Goal: Information Seeking & Learning: Learn about a topic

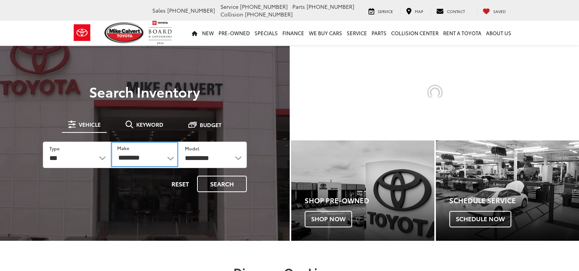
click at [169, 158] on select "********" at bounding box center [144, 155] width 67 height 26
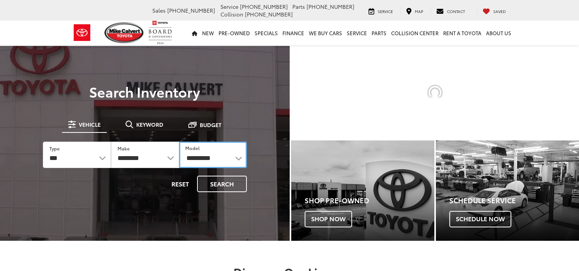
click at [230, 156] on select "*********" at bounding box center [213, 155] width 68 height 26
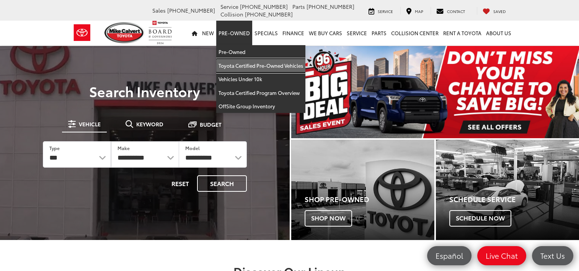
click at [244, 61] on link "Toyota Certified Pre-Owned Vehicles" at bounding box center [260, 66] width 89 height 14
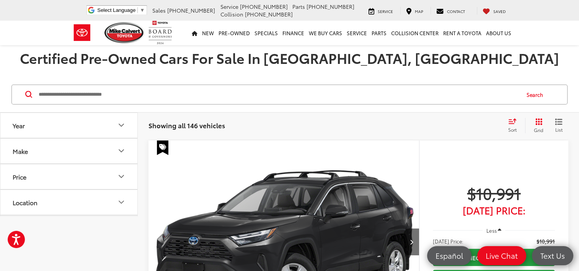
scroll to position [115, 0]
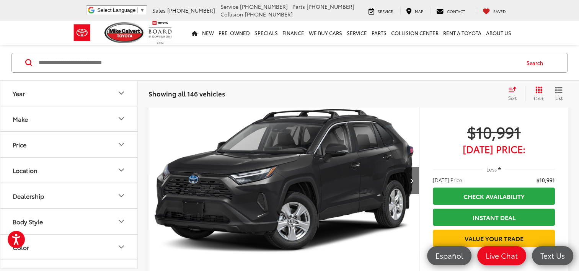
click at [124, 94] on icon "Year" at bounding box center [121, 93] width 9 height 9
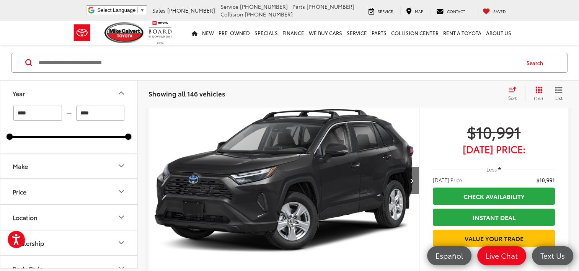
click at [121, 90] on icon "Year" at bounding box center [121, 93] width 9 height 9
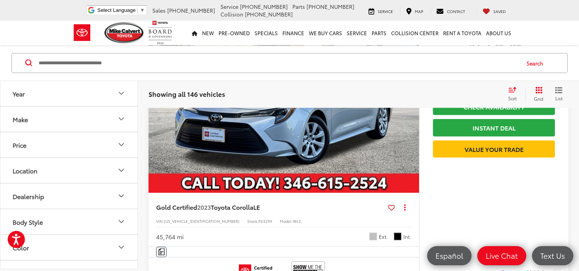
scroll to position [1800, 0]
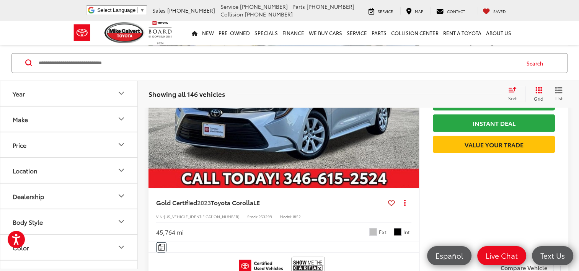
click at [106, 118] on button "Make" at bounding box center [69, 118] width 138 height 25
click at [115, 116] on button "Make" at bounding box center [69, 118] width 138 height 25
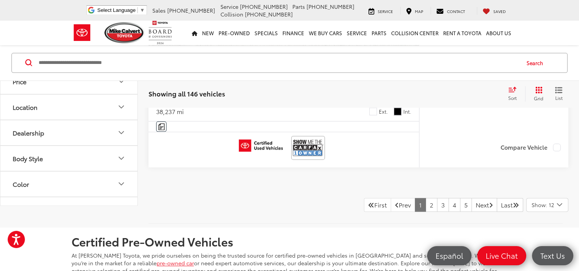
scroll to position [3829, 0]
click at [426, 200] on link "2" at bounding box center [432, 205] width 12 height 14
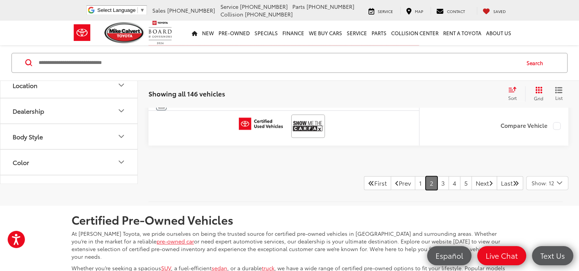
scroll to position [3838, 0]
click at [437, 181] on link "3" at bounding box center [443, 184] width 12 height 14
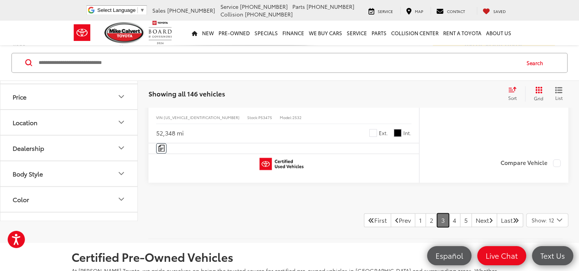
scroll to position [3876, 0]
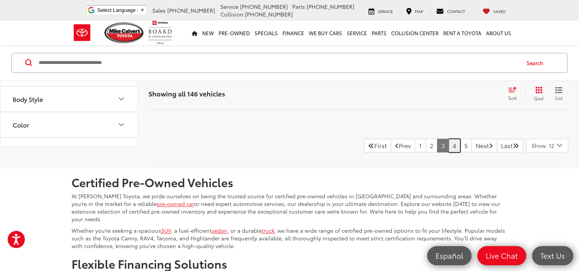
click at [449, 142] on link "4" at bounding box center [455, 146] width 12 height 14
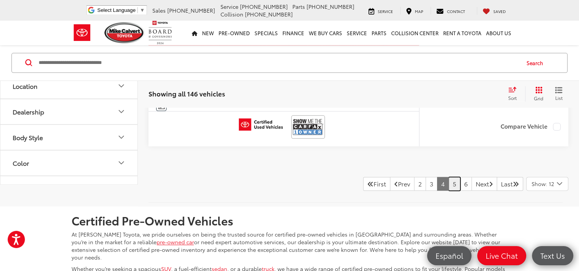
scroll to position [3876, 0]
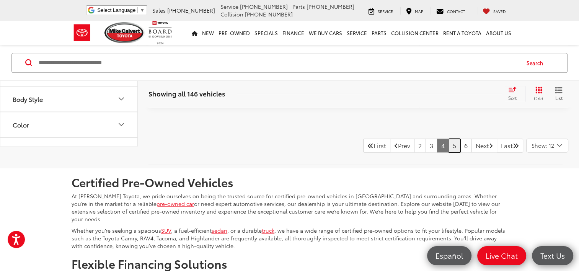
click at [449, 139] on link "5" at bounding box center [455, 146] width 12 height 14
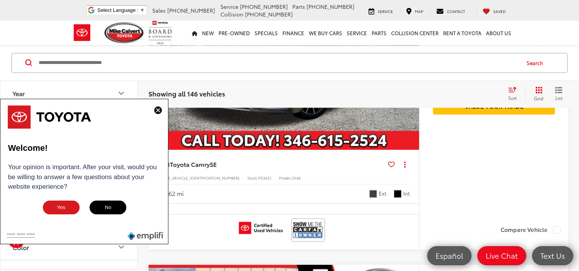
scroll to position [1311, 0]
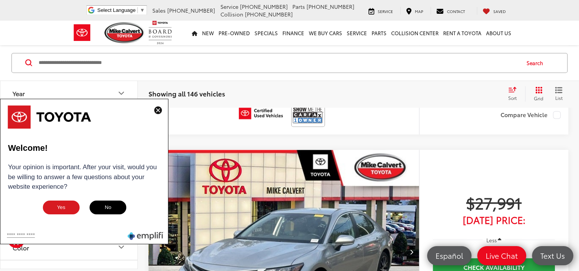
click at [158, 110] on img at bounding box center [158, 110] width 8 height 8
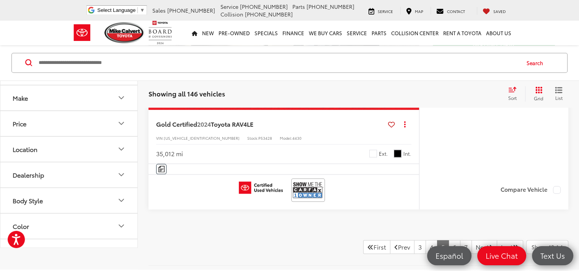
scroll to position [3838, 0]
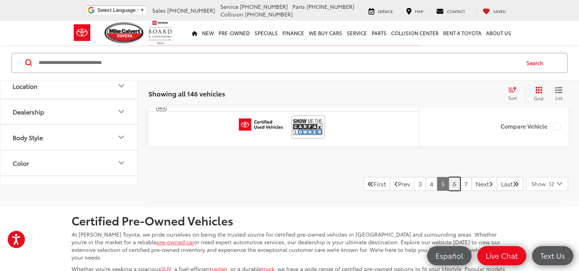
click at [449, 180] on link "6" at bounding box center [455, 184] width 12 height 14
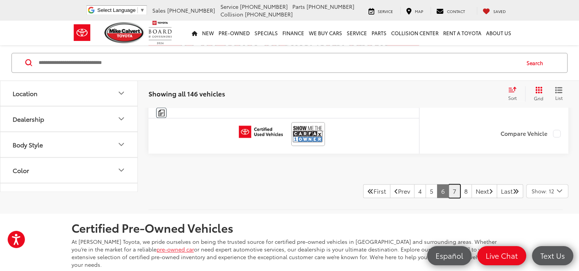
scroll to position [3838, 0]
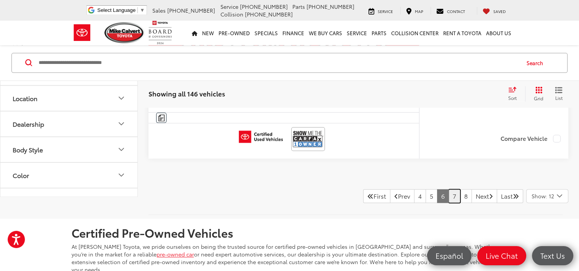
click at [449, 191] on link "7" at bounding box center [455, 196] width 12 height 14
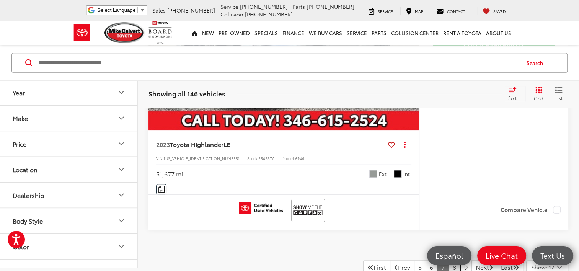
scroll to position [3876, 0]
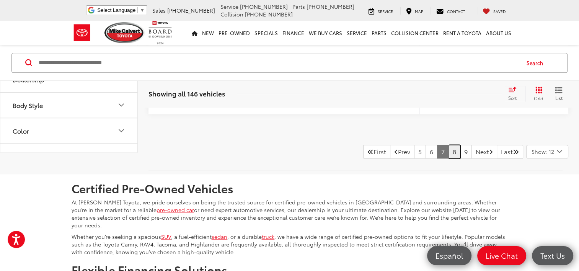
click at [449, 149] on link "8" at bounding box center [455, 152] width 12 height 14
drag, startPoint x: 442, startPoint y: 147, endPoint x: 437, endPoint y: 149, distance: 5.6
click at [446, 147] on link "9" at bounding box center [452, 152] width 12 height 14
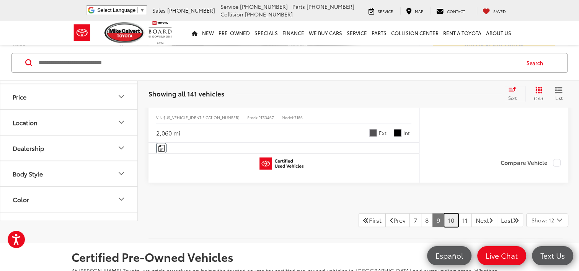
scroll to position [3799, 0]
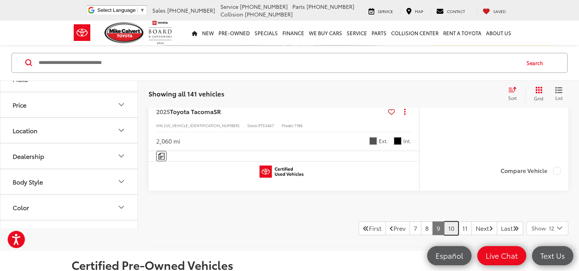
click at [444, 222] on link "10" at bounding box center [451, 228] width 15 height 14
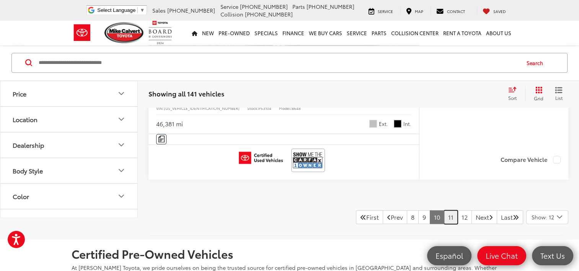
scroll to position [3799, 0]
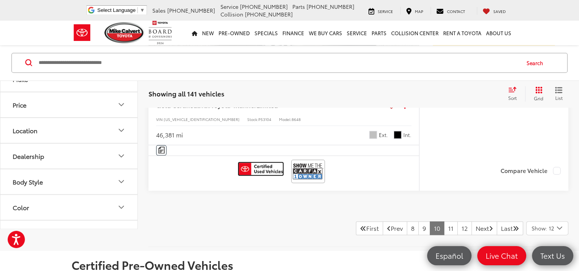
drag, startPoint x: 136, startPoint y: 221, endPoint x: 272, endPoint y: 167, distance: 145.8
click at [272, 167] on img at bounding box center [261, 169] width 44 height 12
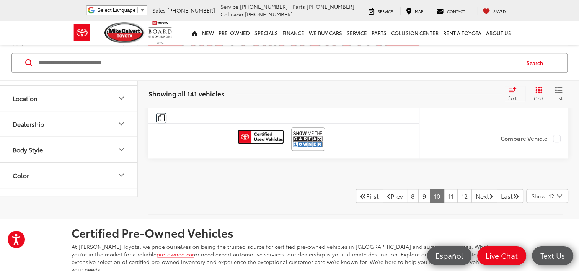
scroll to position [3876, 0]
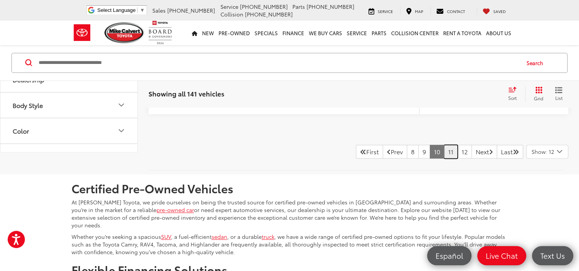
click at [445, 148] on link "11" at bounding box center [451, 152] width 14 height 14
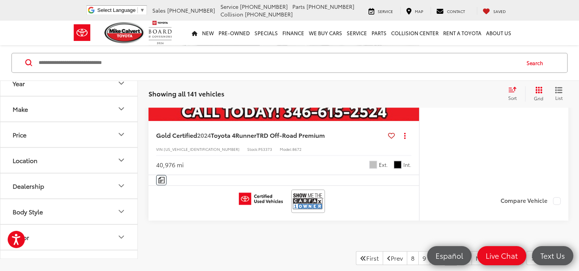
scroll to position [3799, 0]
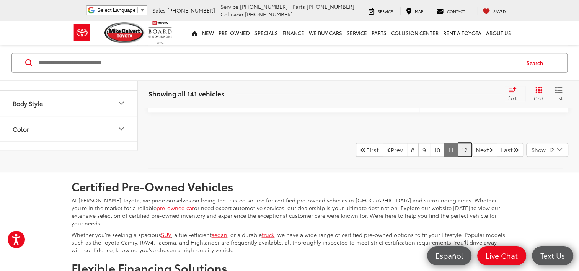
click at [458, 157] on link "12" at bounding box center [465, 150] width 15 height 14
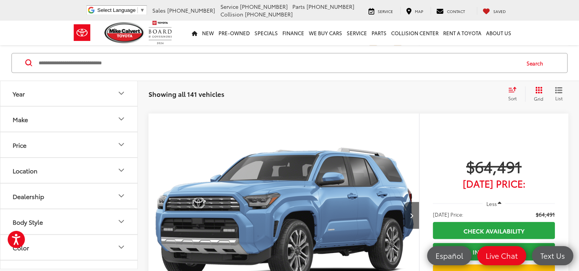
scroll to position [1653, 0]
